Goal: Transaction & Acquisition: Subscribe to service/newsletter

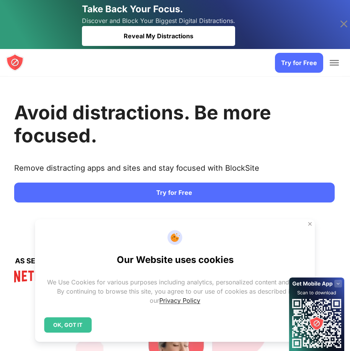
click at [312, 225] on img at bounding box center [310, 224] width 6 height 6
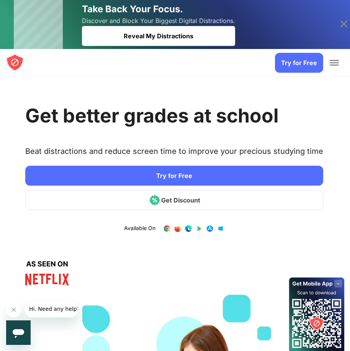
click at [174, 202] on link "Get Discount" at bounding box center [174, 200] width 298 height 20
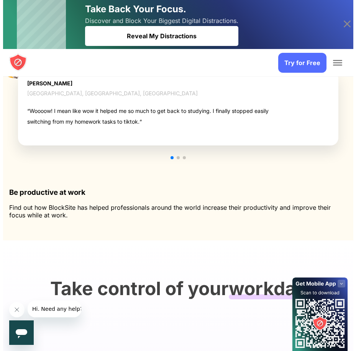
scroll to position [1151, 0]
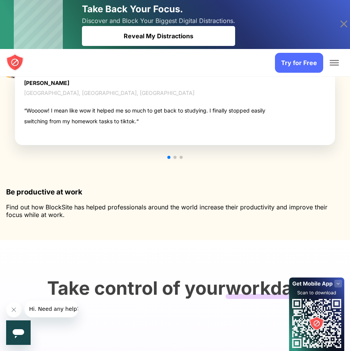
click at [333, 58] on div at bounding box center [333, 63] width 15 height 28
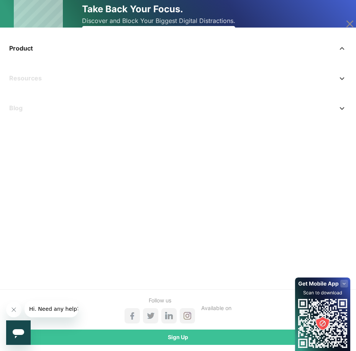
click at [75, 49] on link "Product" at bounding box center [177, 48] width 343 height 18
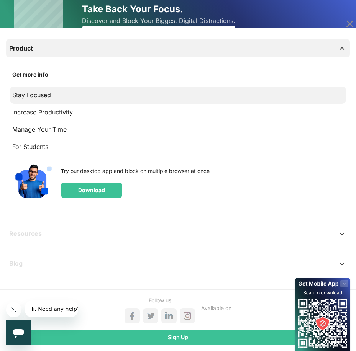
scroll to position [1150, 0]
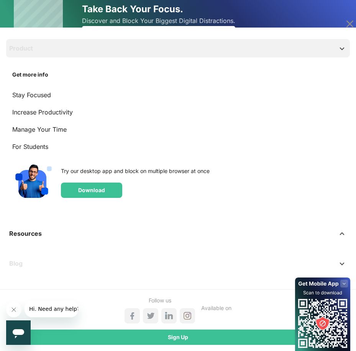
click at [42, 232] on link "Resources" at bounding box center [177, 233] width 343 height 18
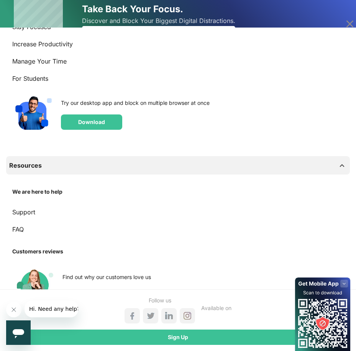
scroll to position [0, 0]
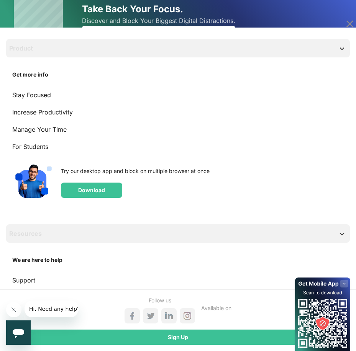
click at [157, 341] on div "Sign Up" at bounding box center [177, 337] width 343 height 15
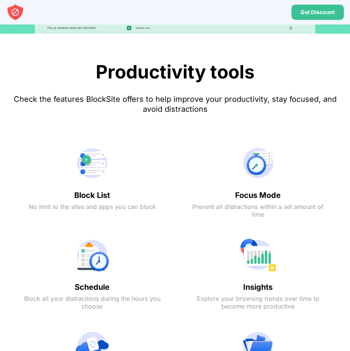
scroll to position [1186, 0]
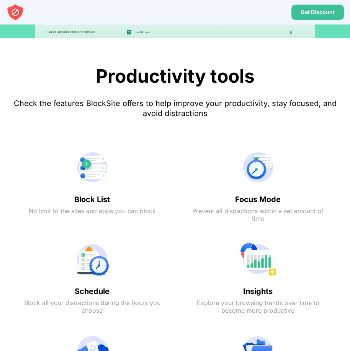
click at [16, 11] on img at bounding box center [15, 12] width 18 height 18
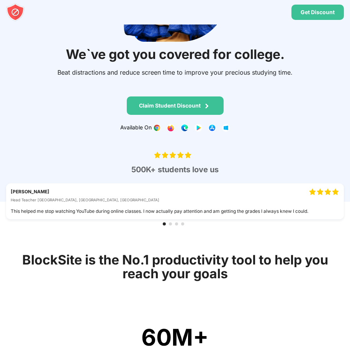
scroll to position [88, 0]
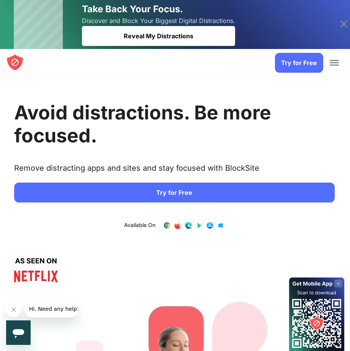
click at [182, 190] on link "Try for Free" at bounding box center [174, 193] width 320 height 20
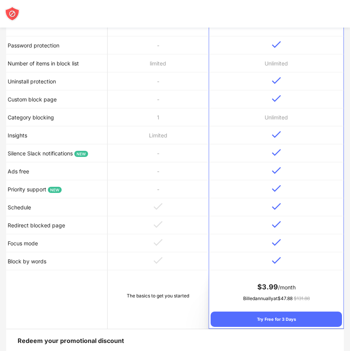
scroll to position [268, 0]
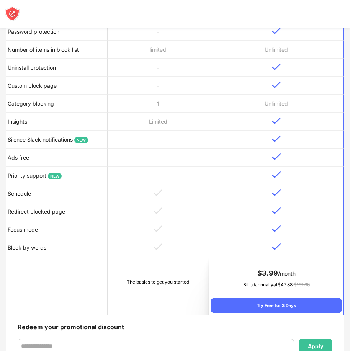
click at [177, 149] on td "-" at bounding box center [158, 158] width 101 height 18
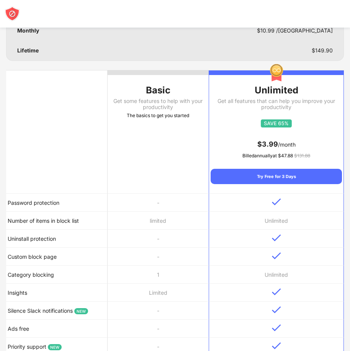
scroll to position [77, 0]
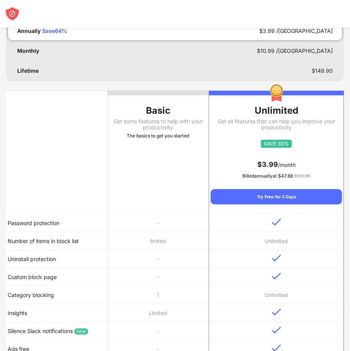
click at [163, 119] on div "Get some features to help with your productivity" at bounding box center [158, 124] width 101 height 12
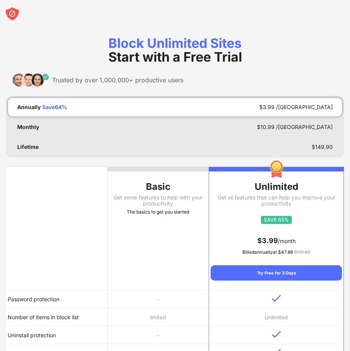
scroll to position [0, 0]
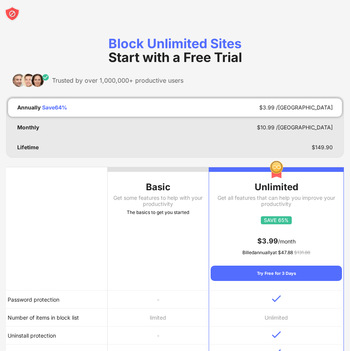
click at [159, 245] on th "Basic Get some features to help with your productivity The basics to get you st…" at bounding box center [158, 228] width 101 height 123
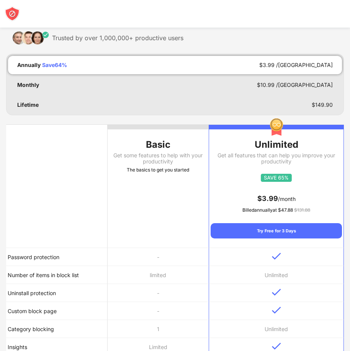
scroll to position [38, 0]
